Goal: Transaction & Acquisition: Purchase product/service

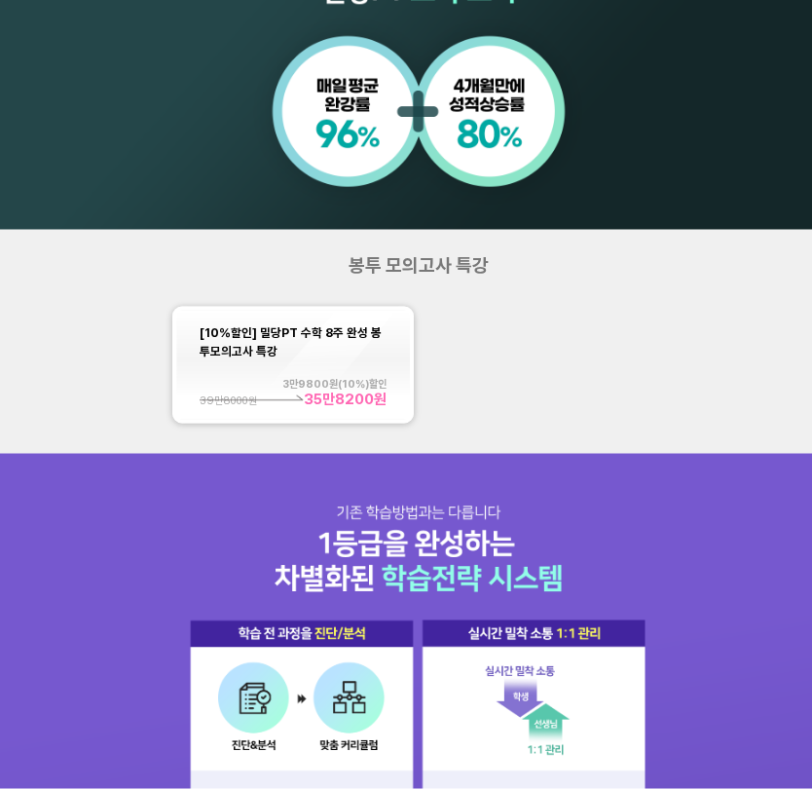
scroll to position [905, 0]
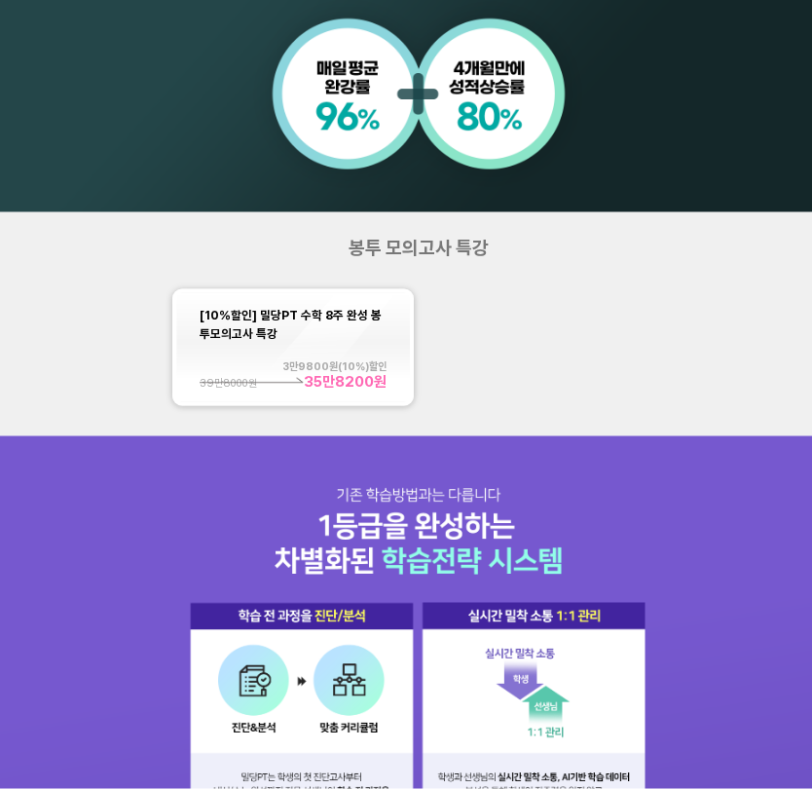
click at [364, 362] on div "3만9800 원( 10 %)할인" at bounding box center [293, 366] width 187 height 13
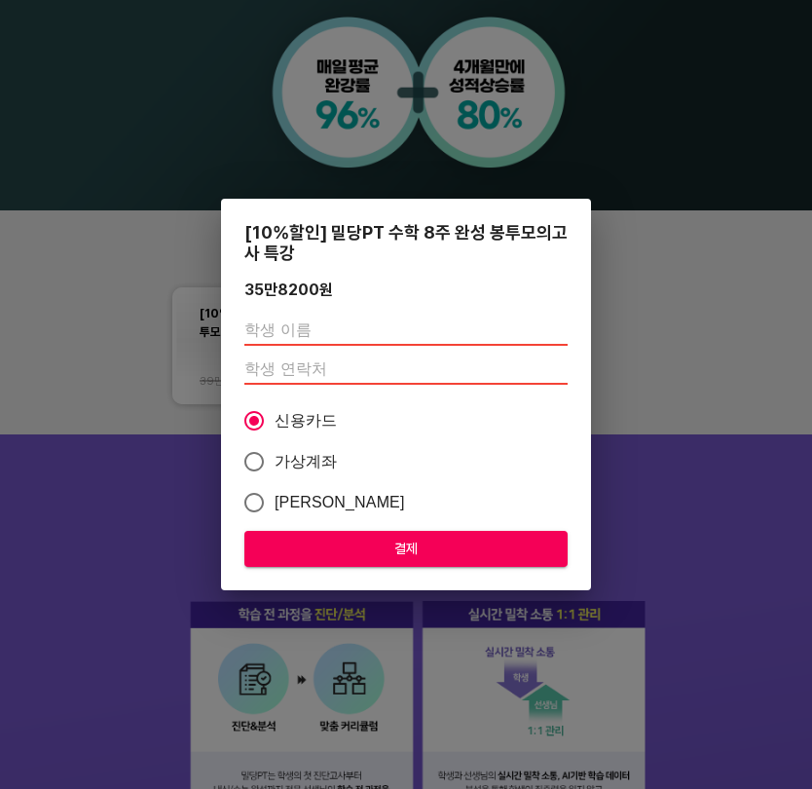
click at [463, 333] on input "text" at bounding box center [406, 330] width 323 height 31
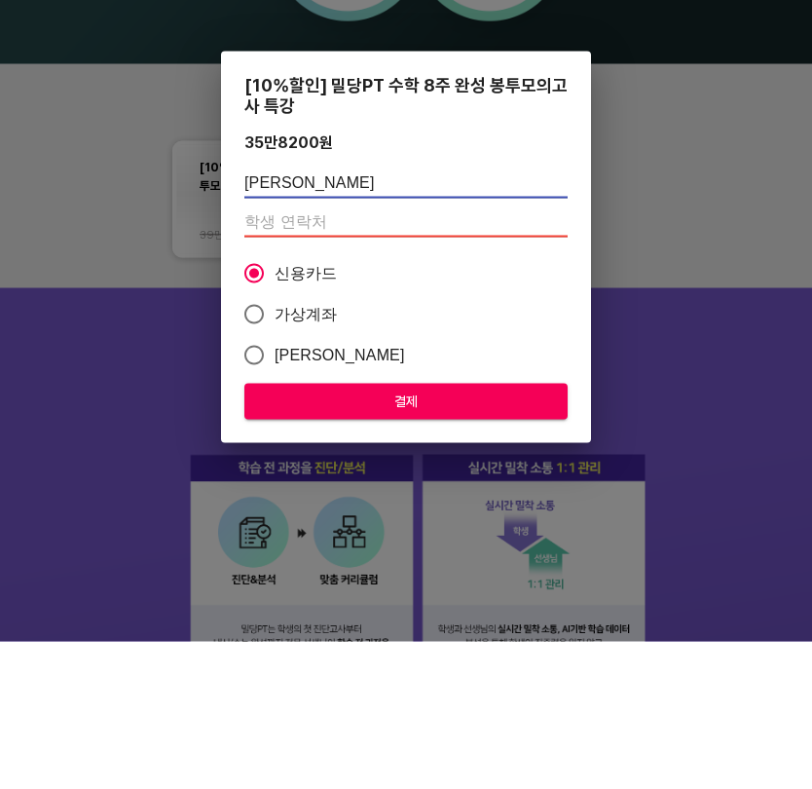
type input "[PERSON_NAME]"
click at [490, 354] on input "number" at bounding box center [406, 369] width 323 height 31
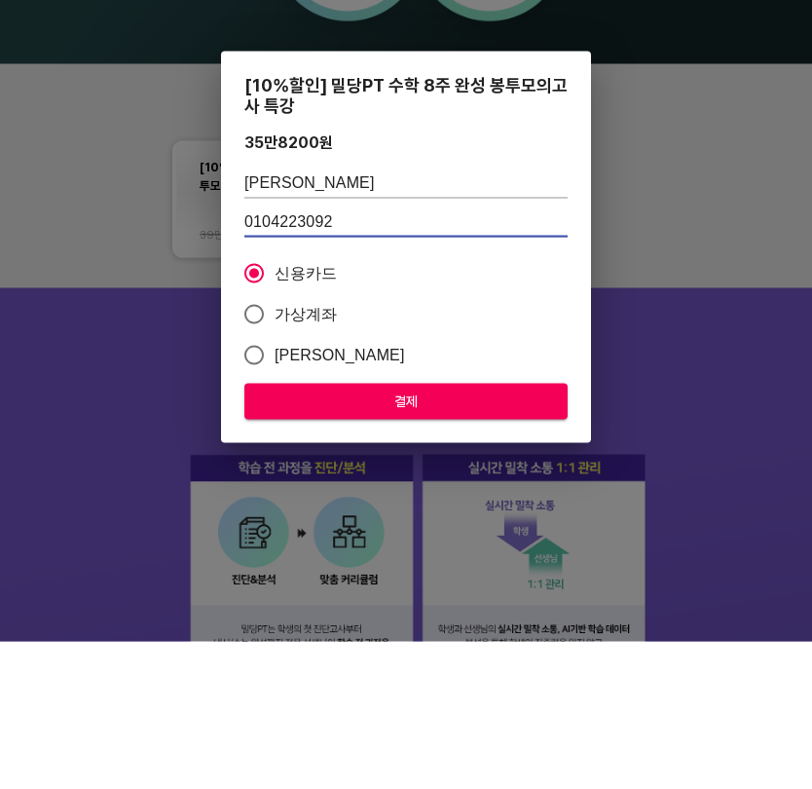
type input "01042230920"
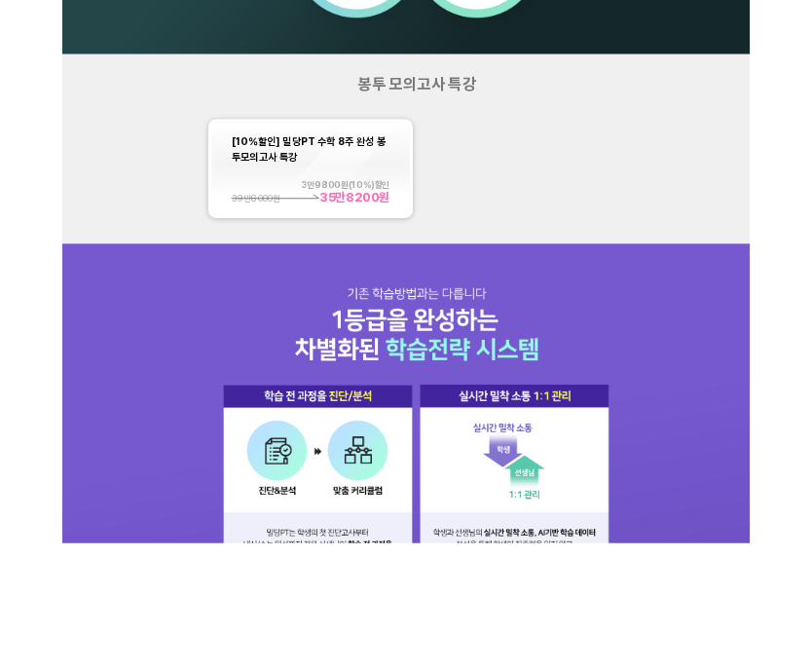
scroll to position [0, 0]
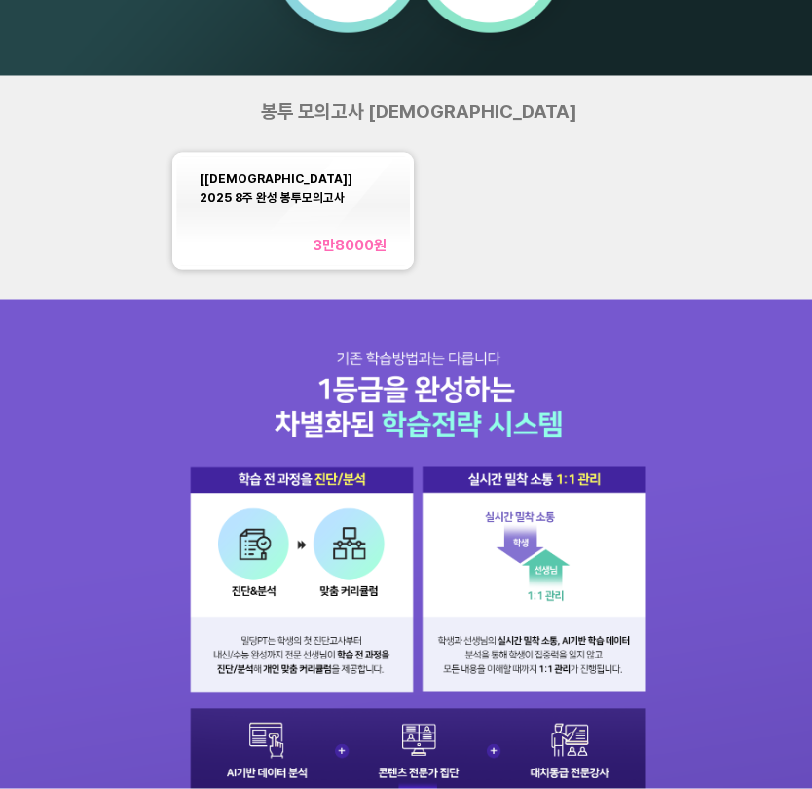
click at [352, 211] on div "[교재] 2025 8주 완성 봉투모의고사 3만8000 원" at bounding box center [293, 212] width 187 height 86
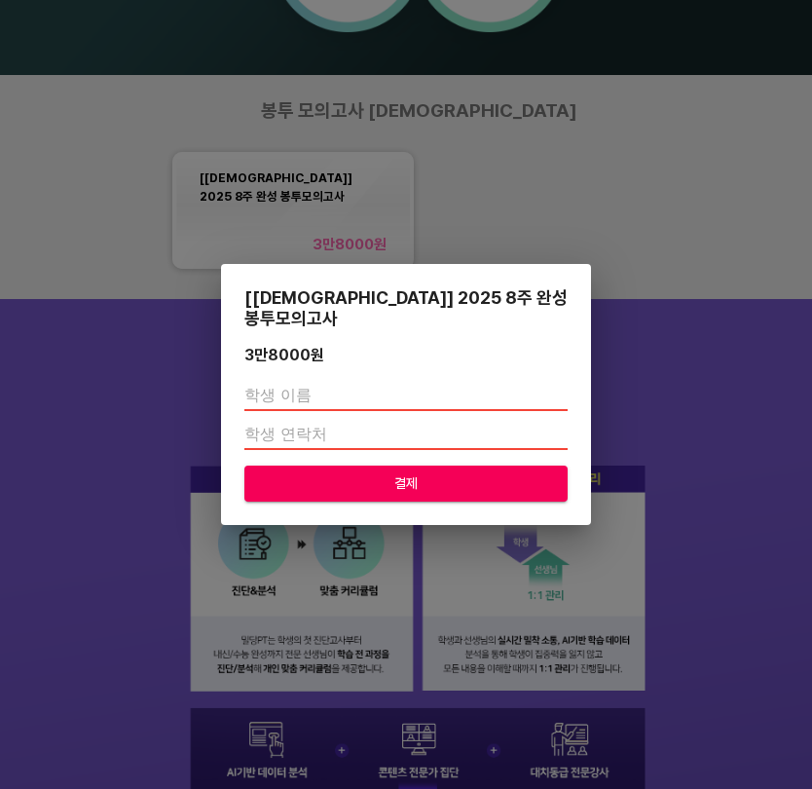
click at [389, 383] on input "text" at bounding box center [406, 395] width 323 height 31
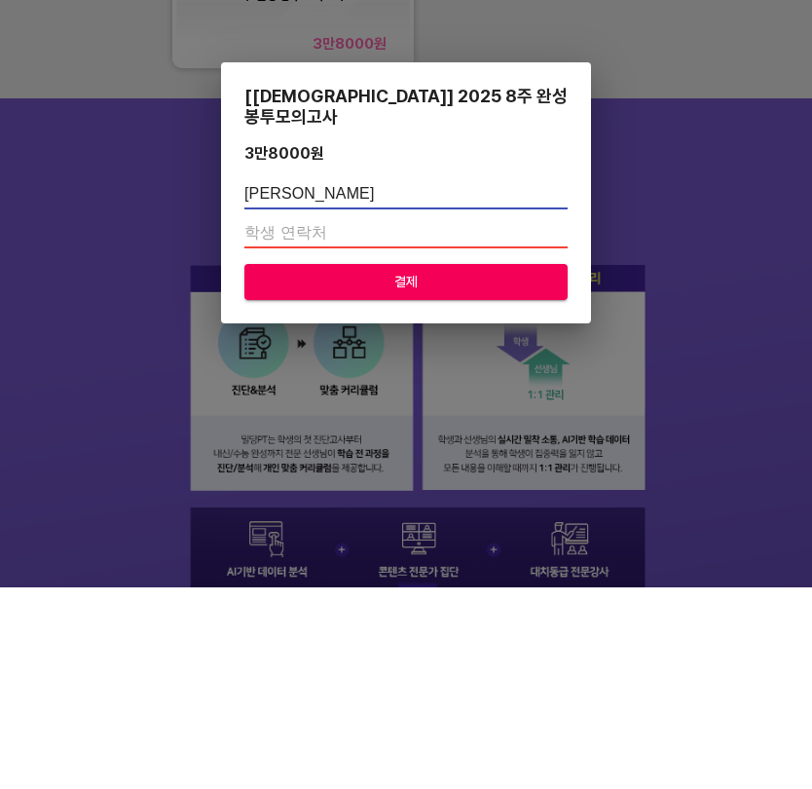
type input "[PERSON_NAME]"
click at [433, 419] on input "number" at bounding box center [406, 434] width 323 height 31
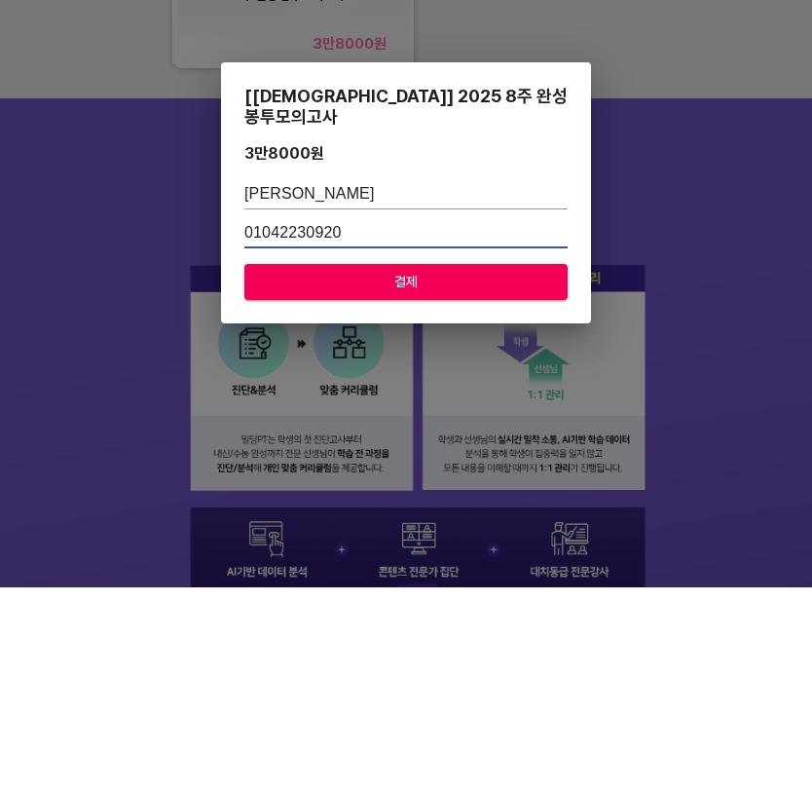
type input "01042230920"
click at [504, 471] on span "결제" at bounding box center [406, 483] width 292 height 24
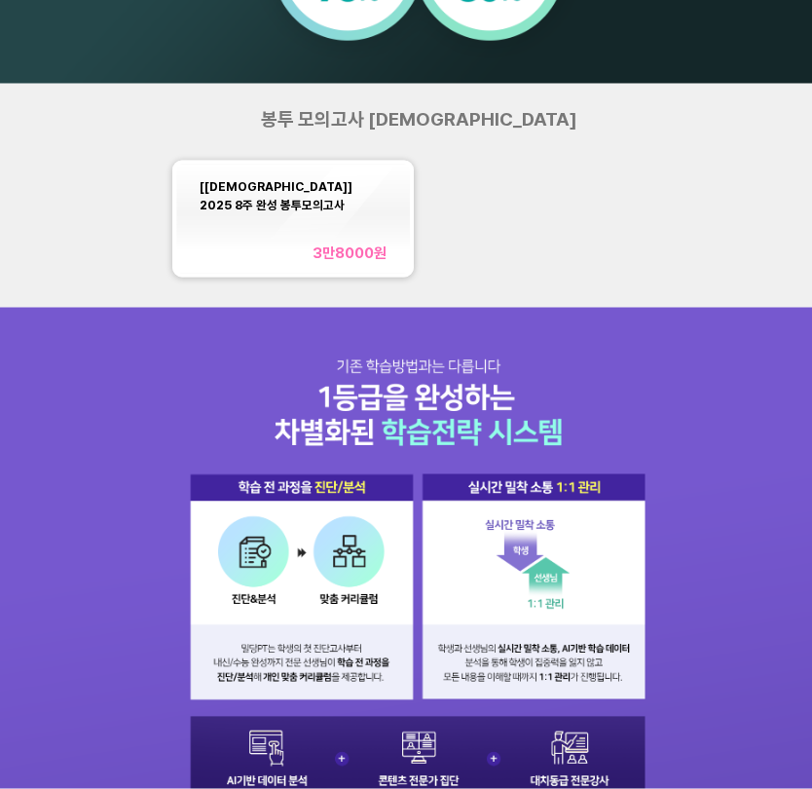
click at [296, 242] on div "[교재] 2025 8주 완성 봉투모의고사 3만8000 원" at bounding box center [293, 219] width 187 height 86
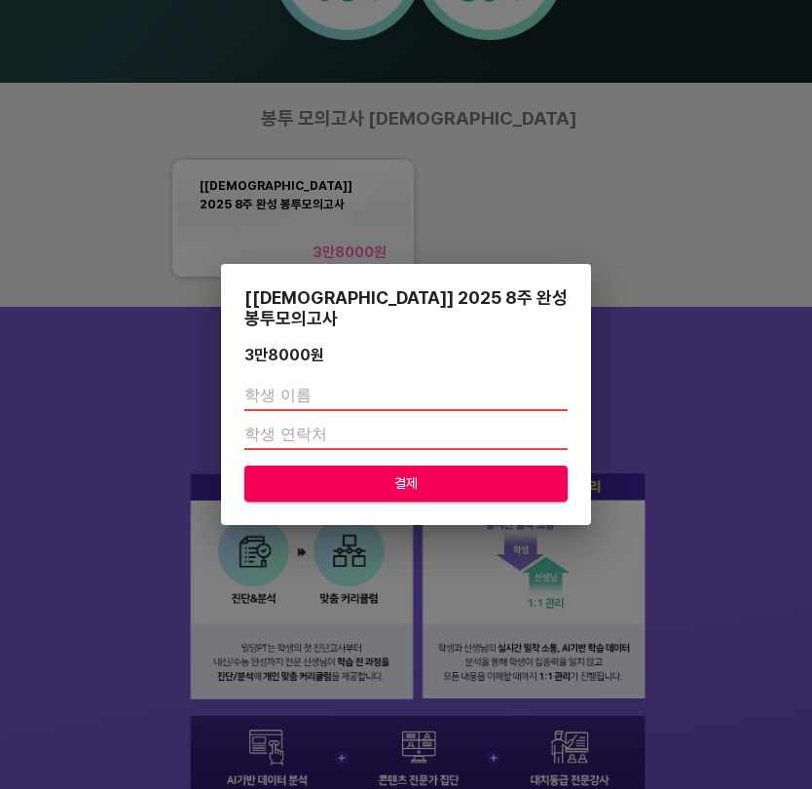
click at [433, 386] on input "text" at bounding box center [406, 395] width 323 height 31
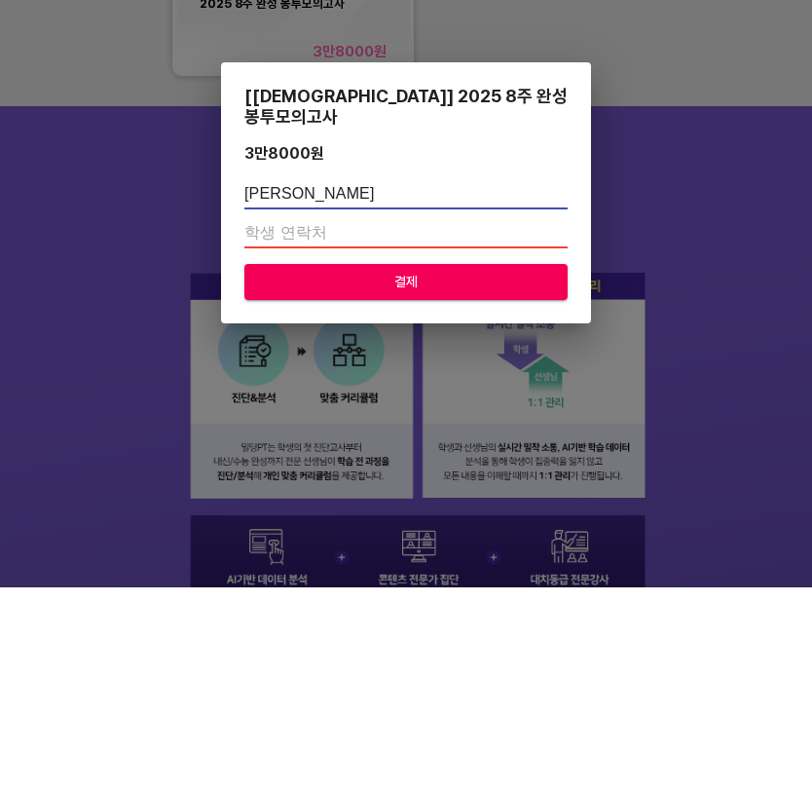
type input "[PERSON_NAME]"
click at [380, 419] on input "number" at bounding box center [406, 434] width 323 height 31
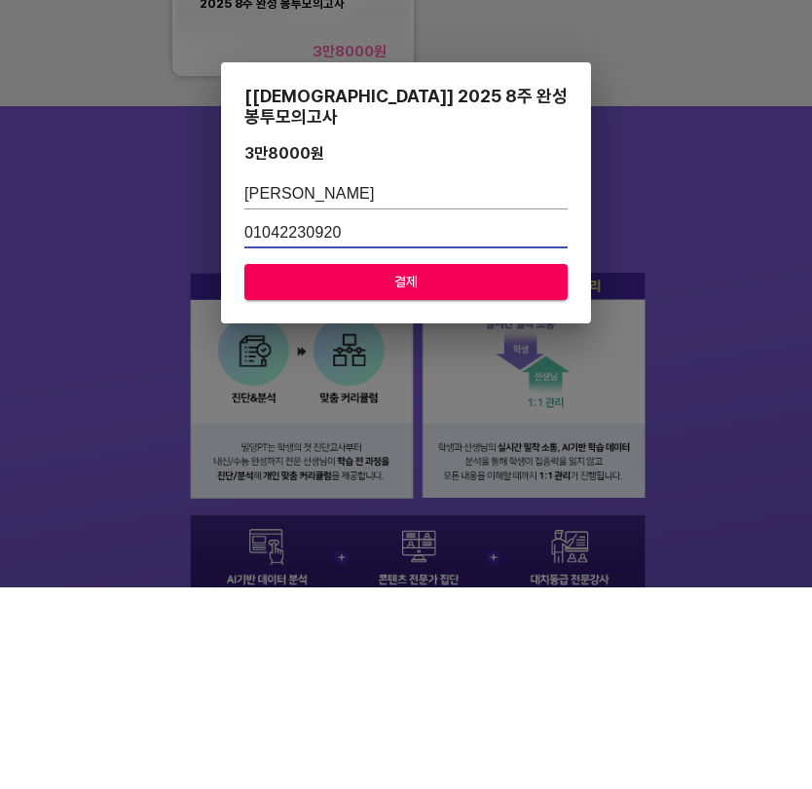
type input "01042230920"
click at [498, 466] on button "결제" at bounding box center [406, 484] width 323 height 36
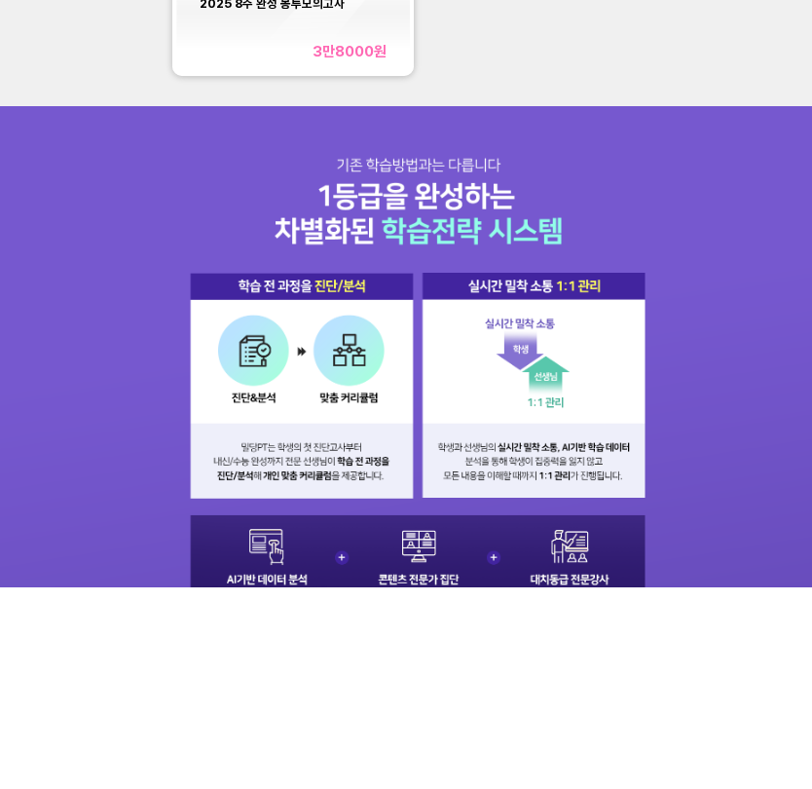
scroll to position [1236, 0]
